Goal: Navigation & Orientation: Find specific page/section

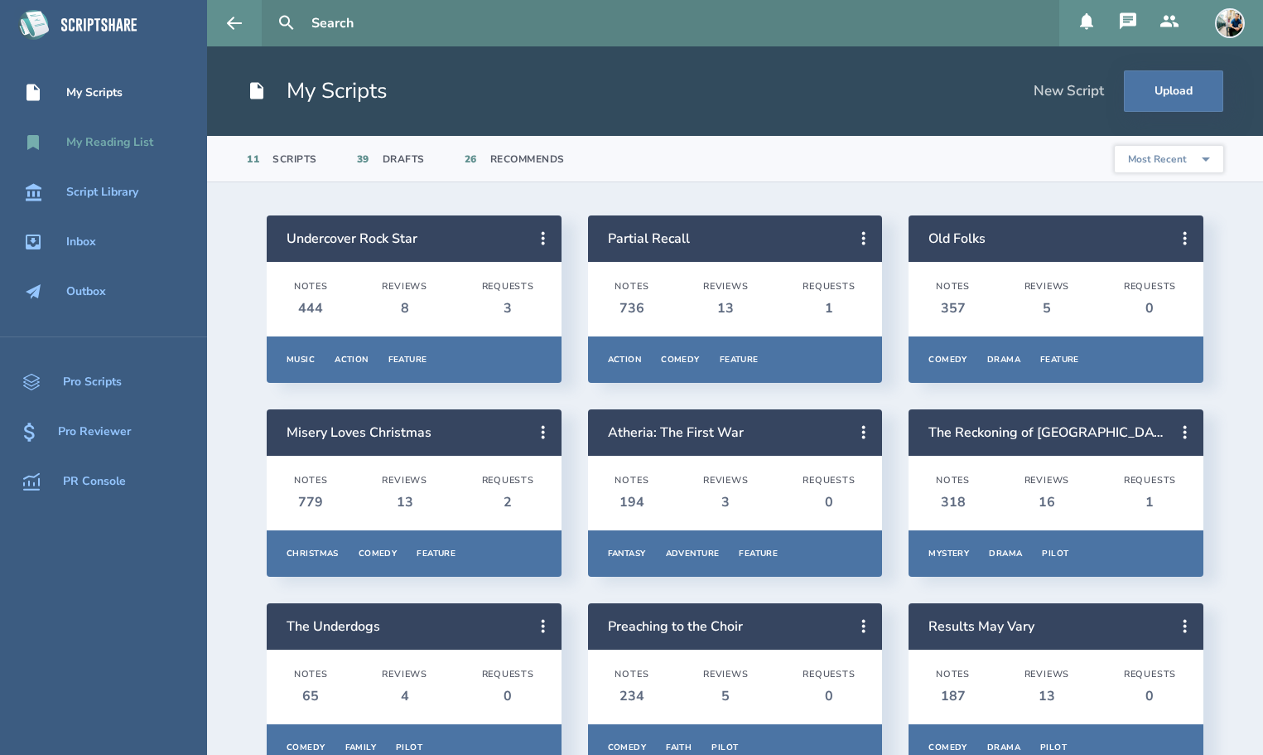
click at [134, 138] on div "My Reading List" at bounding box center [109, 142] width 87 height 13
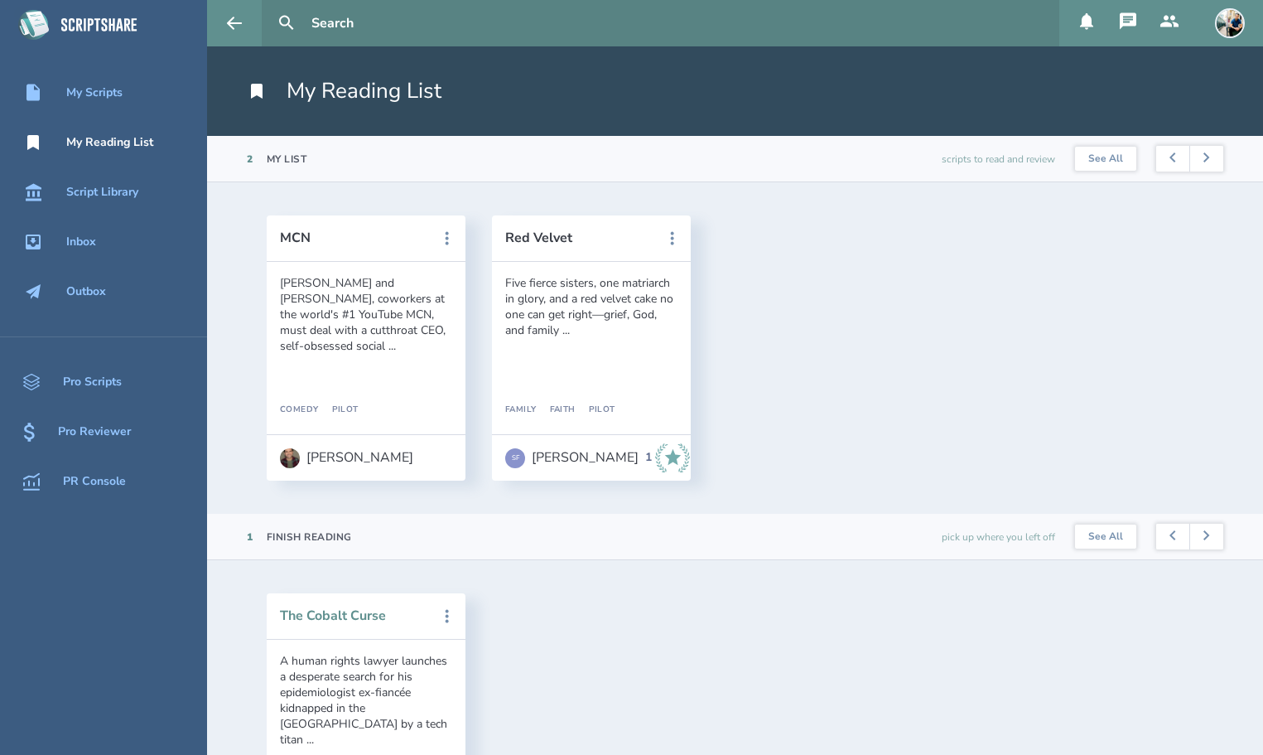
click at [359, 612] on button "The Cobalt Curse" at bounding box center [354, 615] width 149 height 15
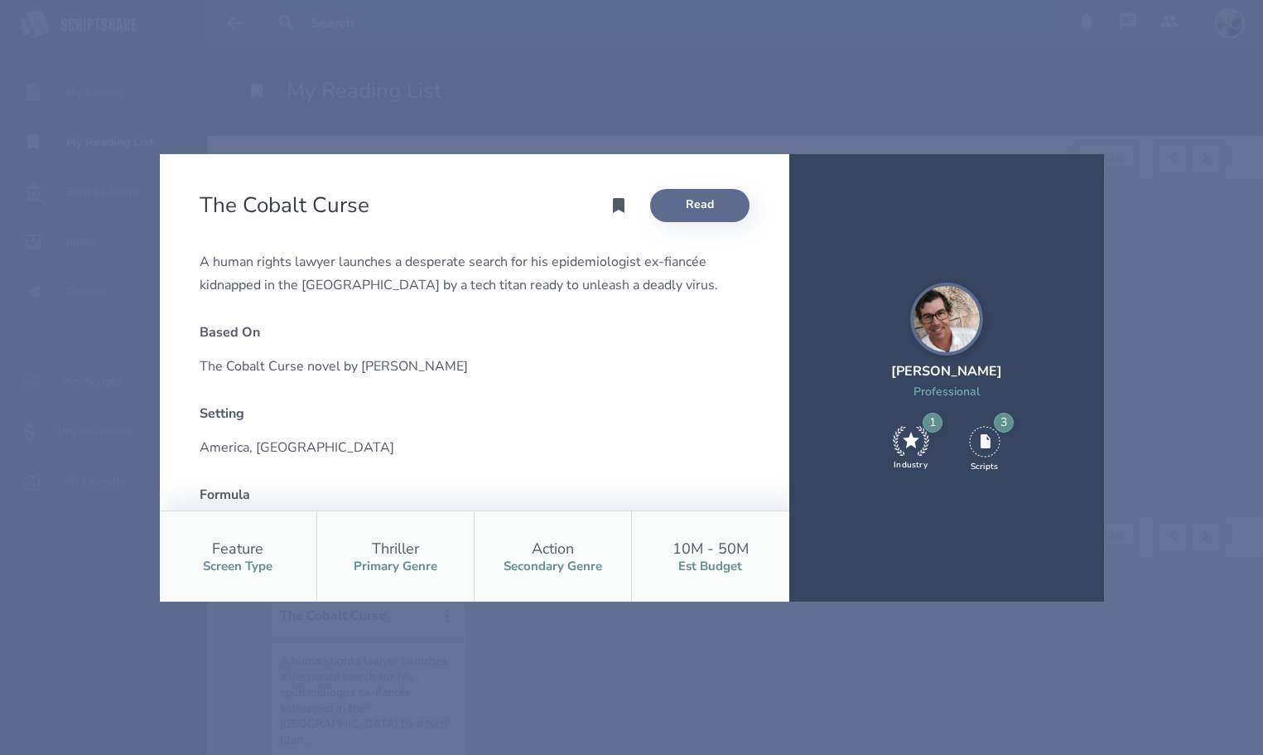
click at [692, 209] on link "Read" at bounding box center [699, 205] width 99 height 33
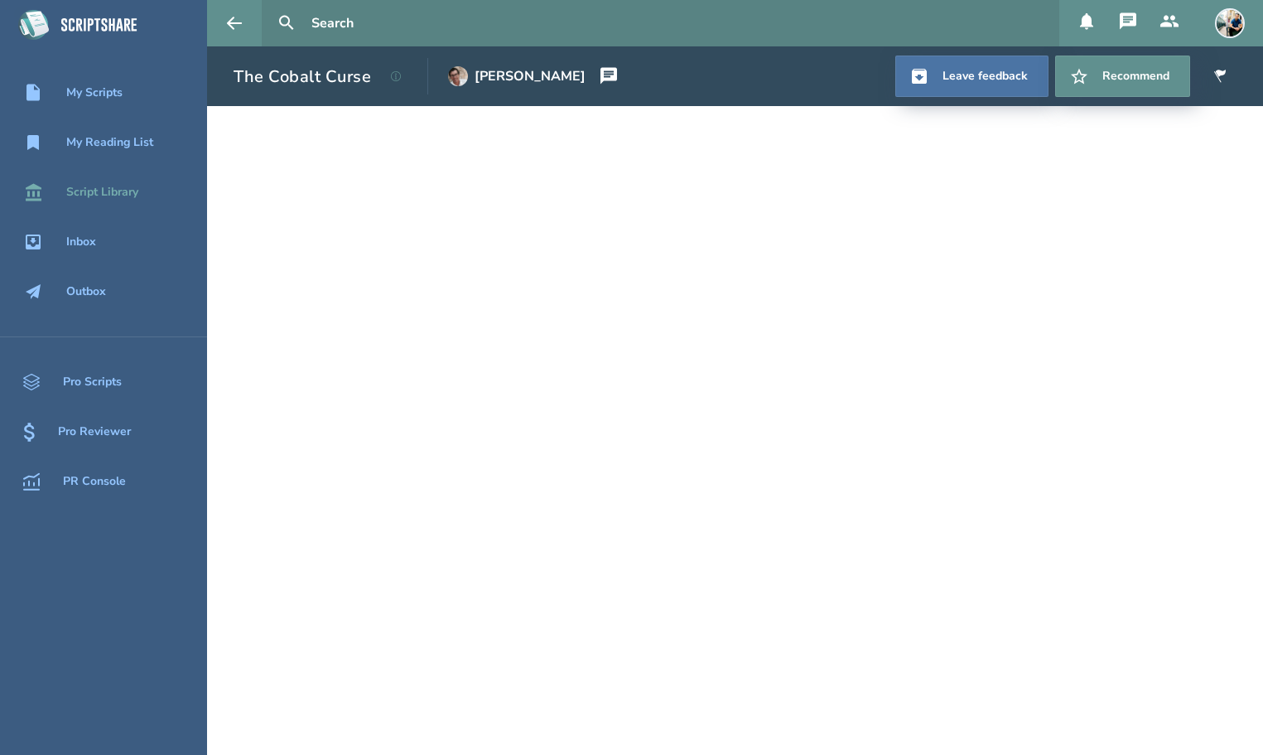
click at [112, 190] on div "Script Library" at bounding box center [102, 192] width 72 height 13
